Goal: Use online tool/utility: Utilize a website feature to perform a specific function

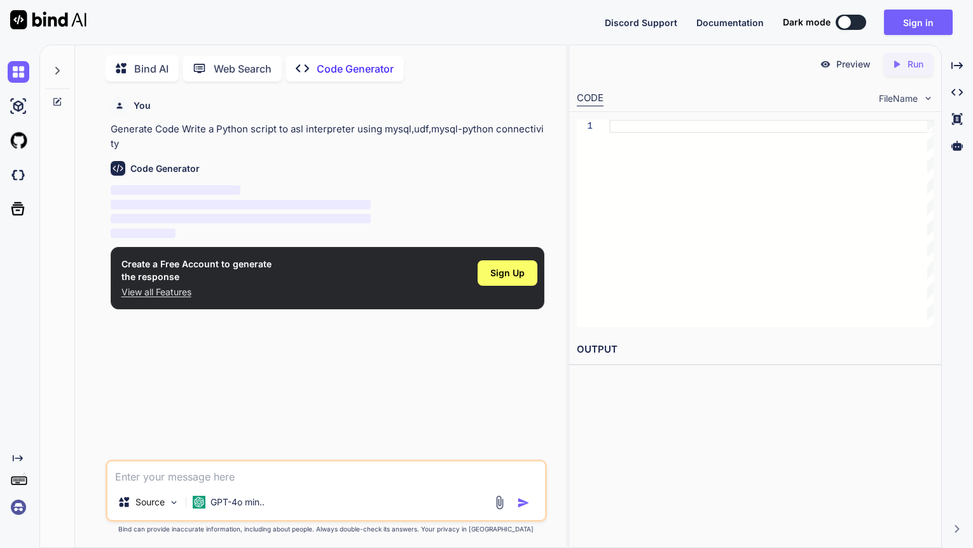
scroll to position [5, 0]
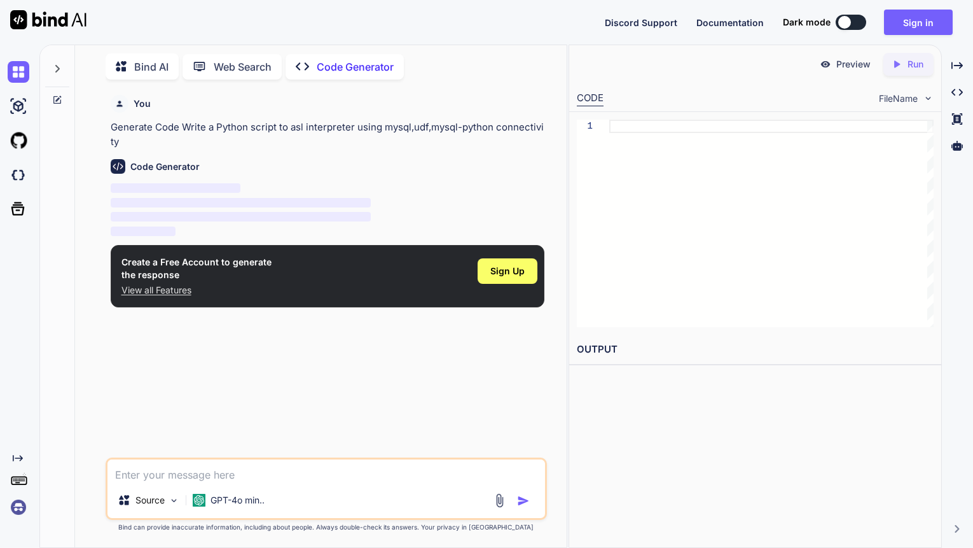
type textarea "x"
click at [492, 267] on span "Sign Up" at bounding box center [508, 271] width 34 height 13
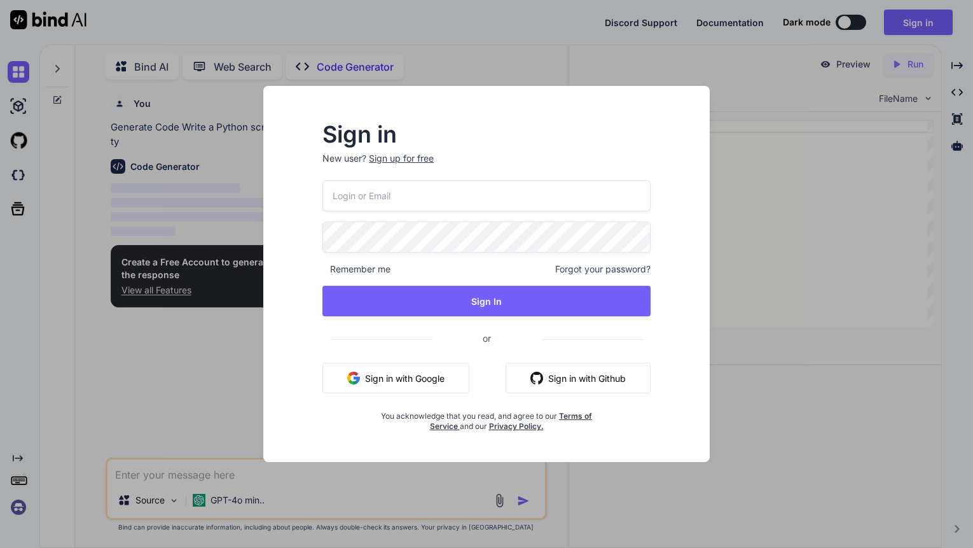
click at [441, 367] on button "Sign in with Google" at bounding box center [396, 378] width 147 height 31
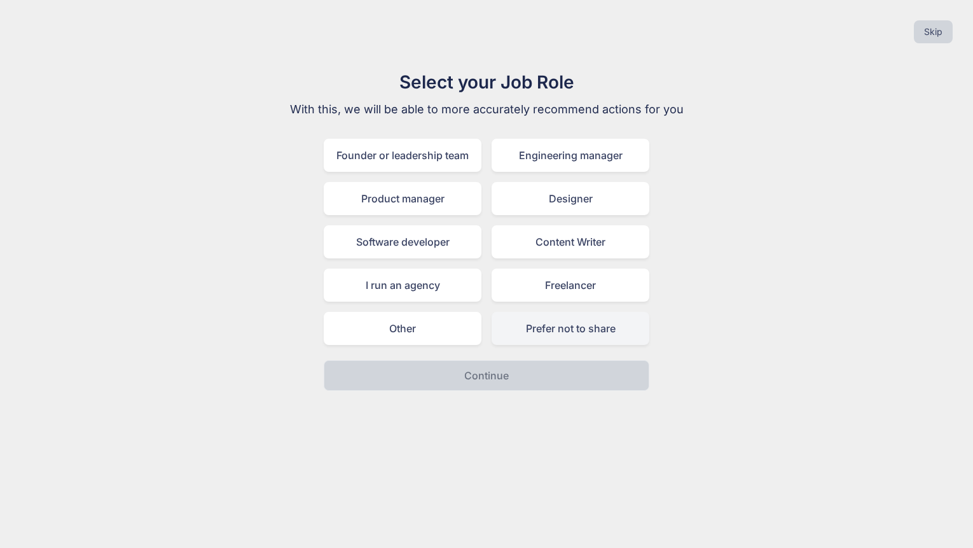
click at [555, 328] on div "Prefer not to share" at bounding box center [571, 328] width 158 height 33
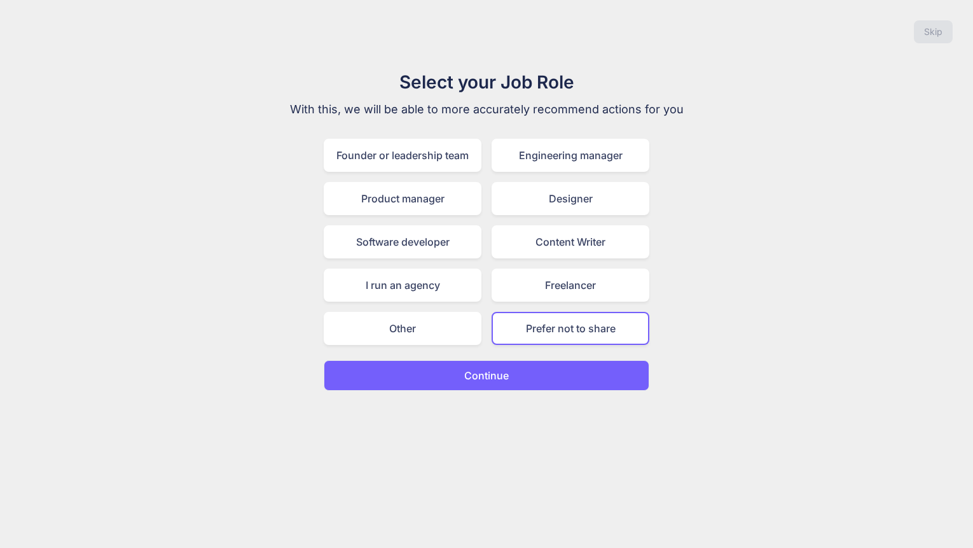
click at [534, 380] on button "Continue" at bounding box center [487, 375] width 326 height 31
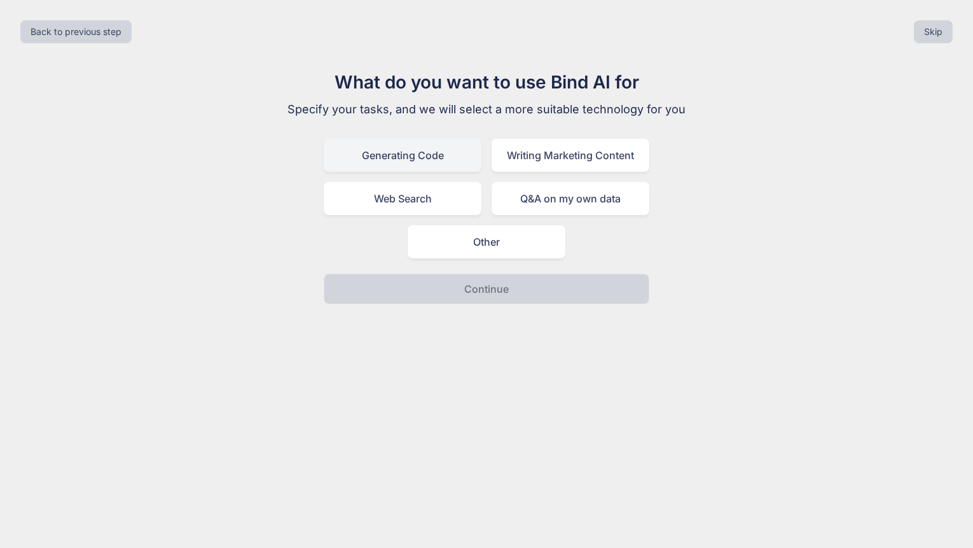
click at [449, 152] on div "Generating Code" at bounding box center [403, 155] width 158 height 33
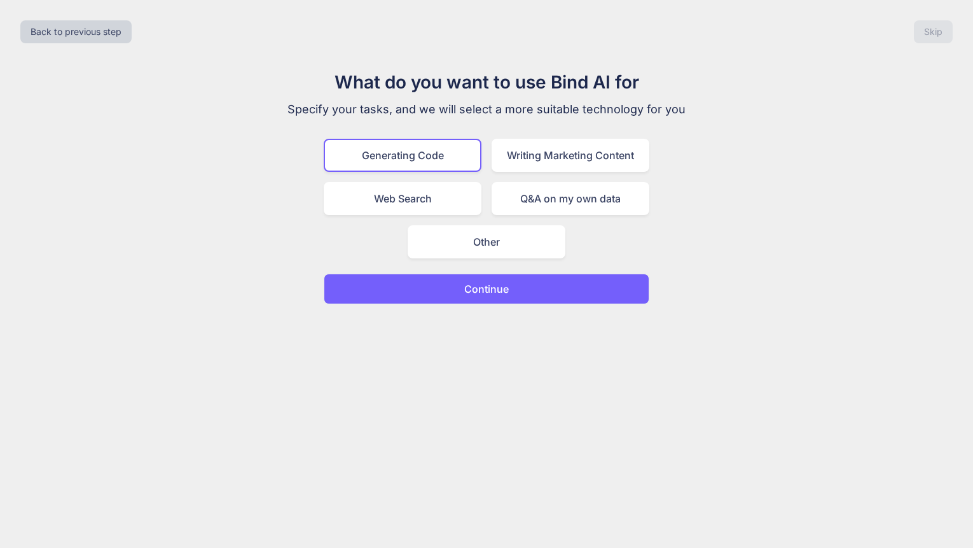
click at [485, 293] on p "Continue" at bounding box center [486, 288] width 45 height 15
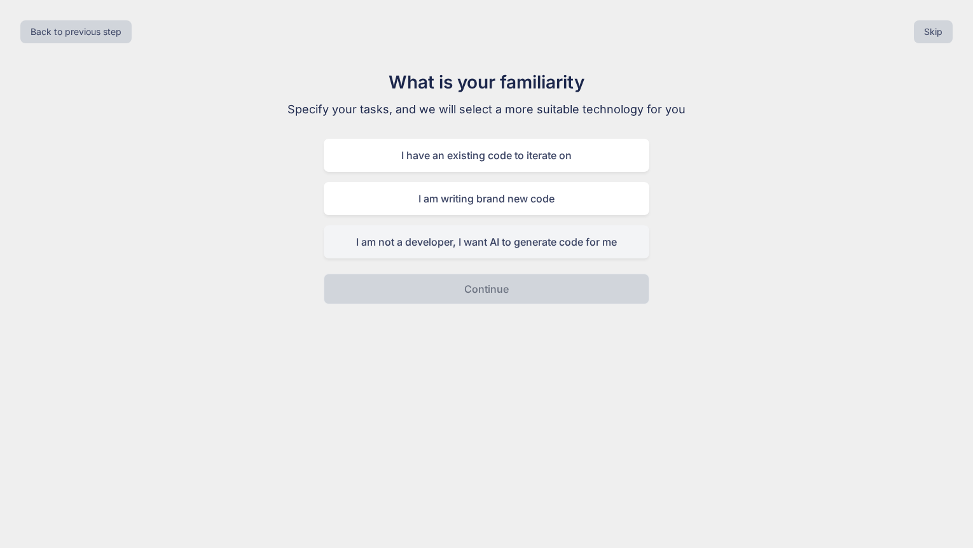
click at [584, 238] on div "I am not a developer, I want AI to generate code for me" at bounding box center [487, 241] width 326 height 33
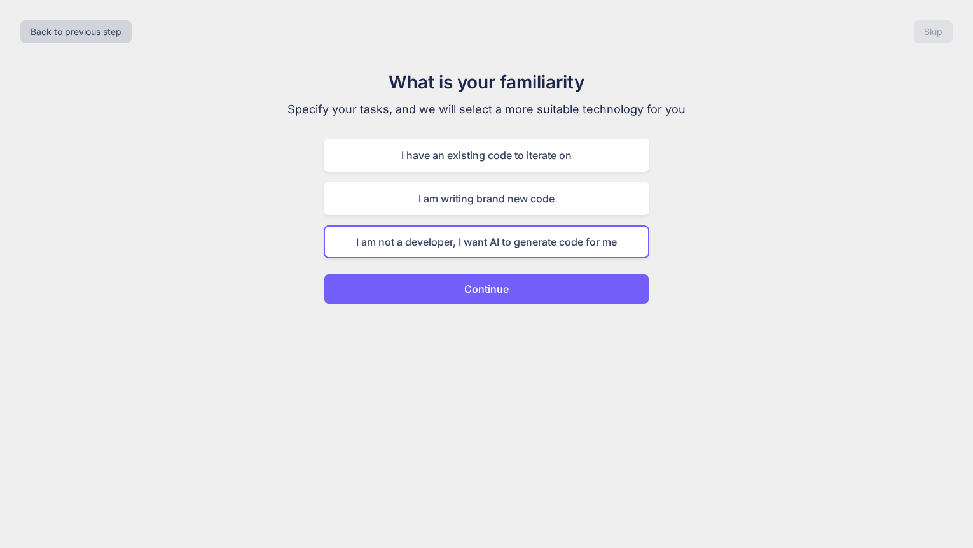
click at [583, 292] on button "Continue" at bounding box center [487, 289] width 326 height 31
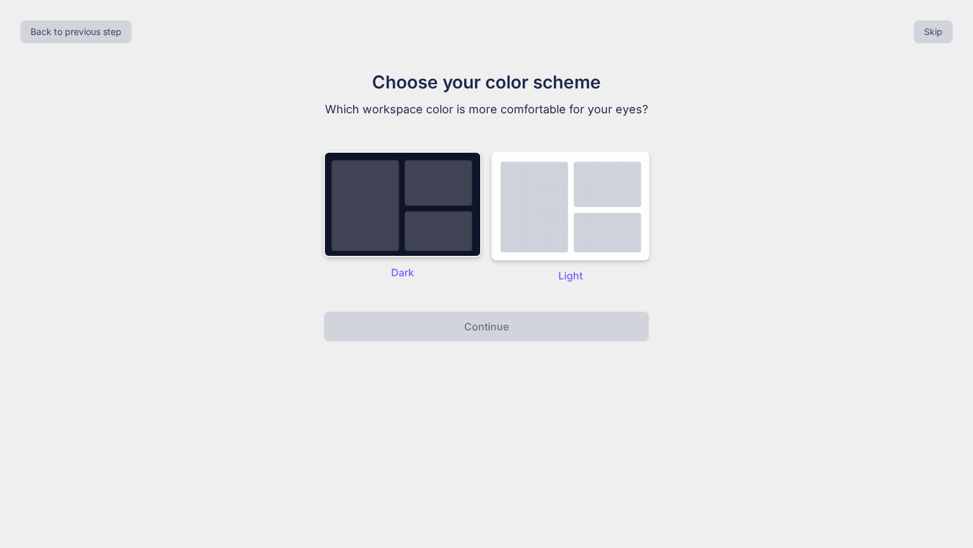
click at [458, 243] on img at bounding box center [403, 204] width 158 height 106
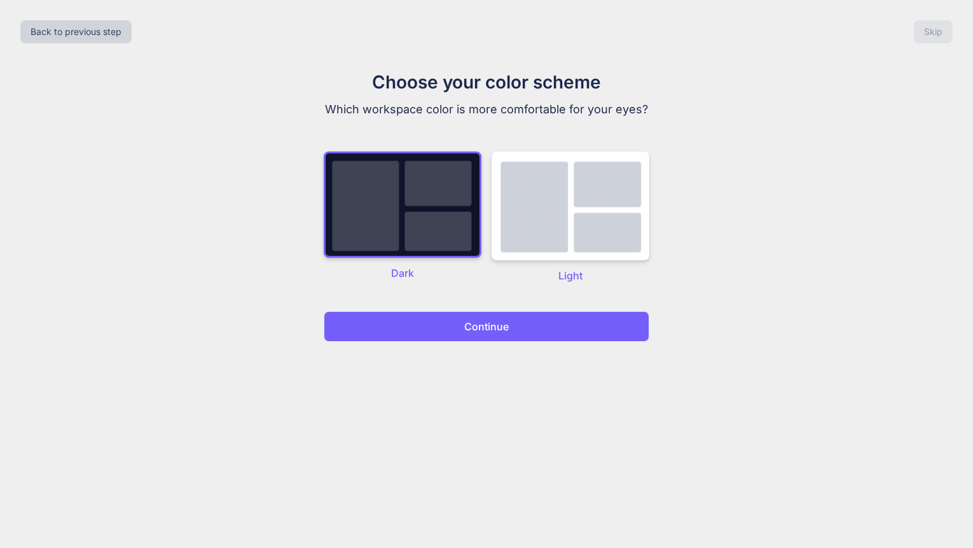
click at [484, 323] on p "Continue" at bounding box center [486, 326] width 45 height 15
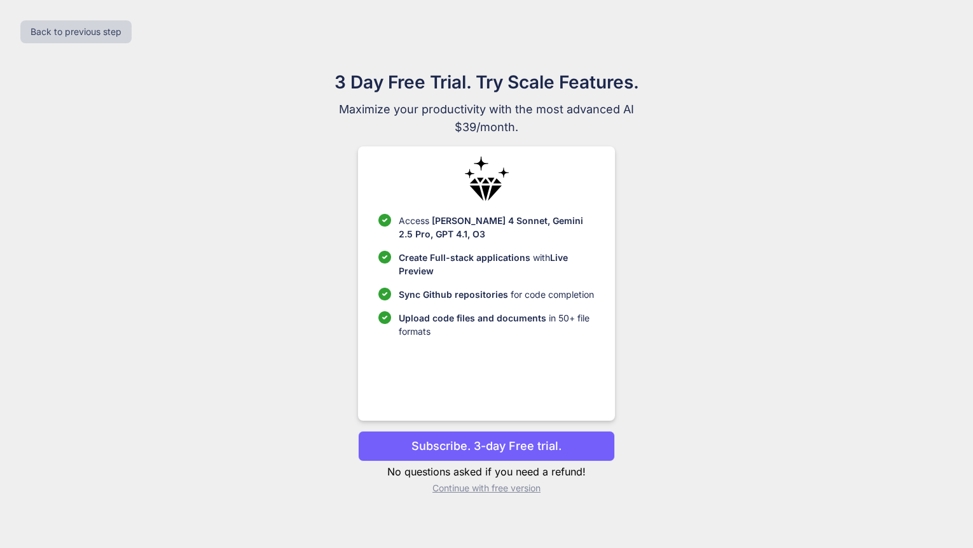
click at [531, 488] on p "Continue with free version" at bounding box center [486, 488] width 256 height 13
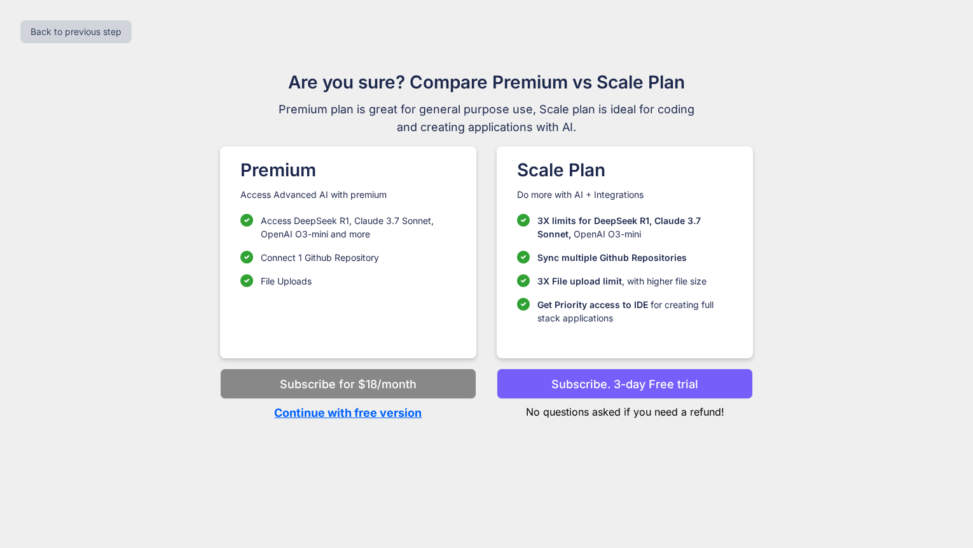
click at [351, 412] on p "Continue with free version" at bounding box center [348, 412] width 256 height 17
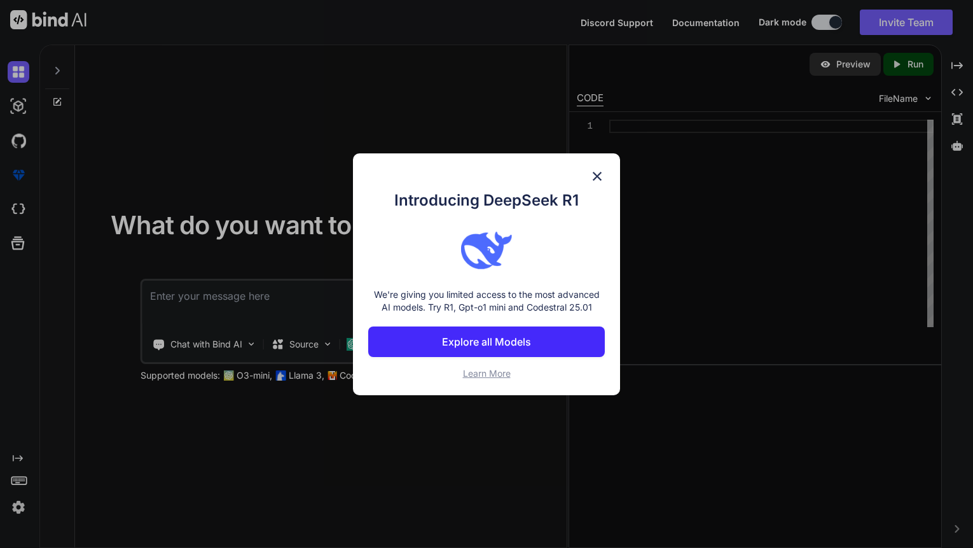
click at [594, 180] on img at bounding box center [597, 176] width 15 height 15
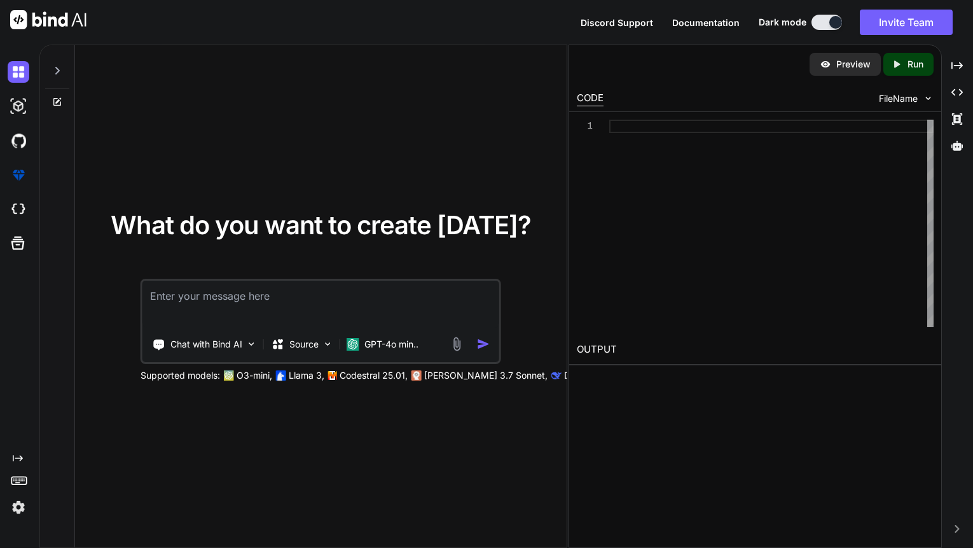
click at [417, 293] on textarea at bounding box center [321, 304] width 357 height 47
type textarea "asl interpreter using python with mysql,udf,mysql-python connectivity"
click at [486, 349] on img "button" at bounding box center [483, 343] width 13 height 13
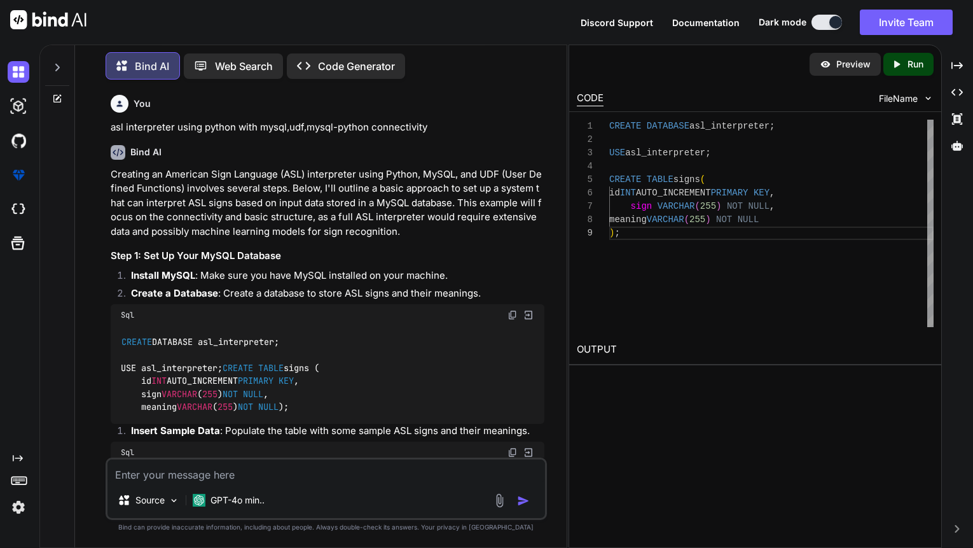
click at [391, 59] on p "Code Generator" at bounding box center [356, 66] width 77 height 15
click at [349, 61] on p "Code Generator" at bounding box center [356, 66] width 77 height 15
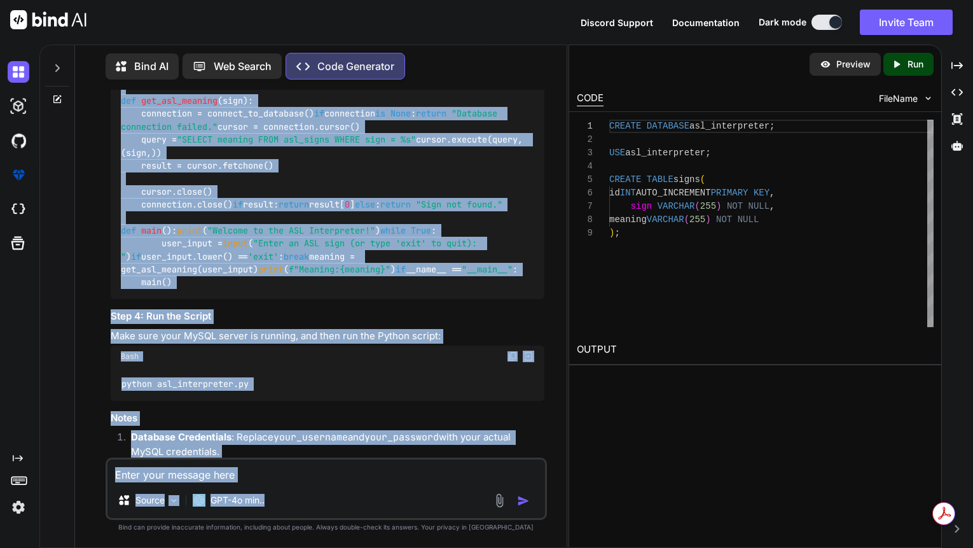
scroll to position [1124, 0]
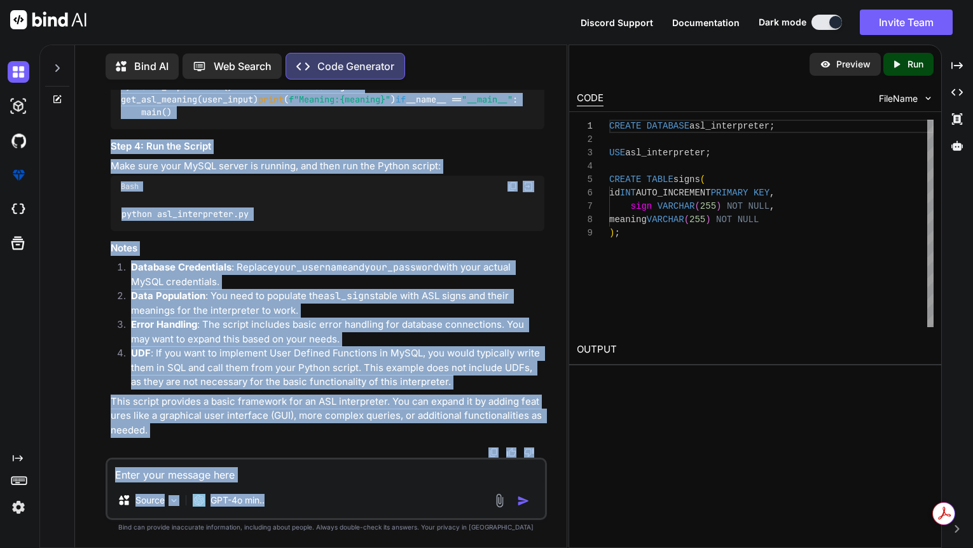
drag, startPoint x: 112, startPoint y: 187, endPoint x: 411, endPoint y: 498, distance: 431.1
click at [411, 498] on div "You Generate Code Write a Python script to asl interpreter using mysql,udf,mysq…" at bounding box center [327, 318] width 442 height 457
copy div "Loremips do SIT (Ametcons Adip Elitsedd) eiusmodtemp incid Utlabo, EtDOL, mag A…"
